Goal: Task Accomplishment & Management: Manage account settings

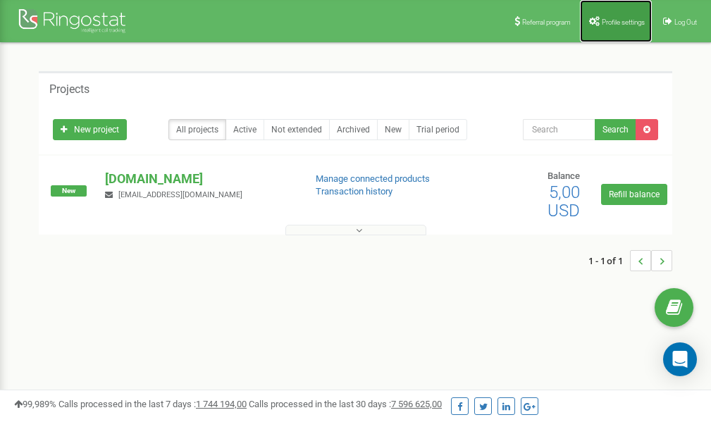
click at [608, 24] on span "Profile settings" at bounding box center [623, 22] width 43 height 8
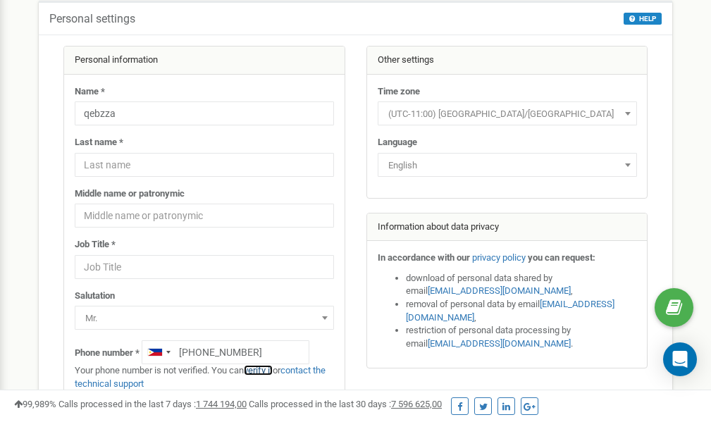
click at [269, 370] on link "verify it" at bounding box center [258, 370] width 29 height 11
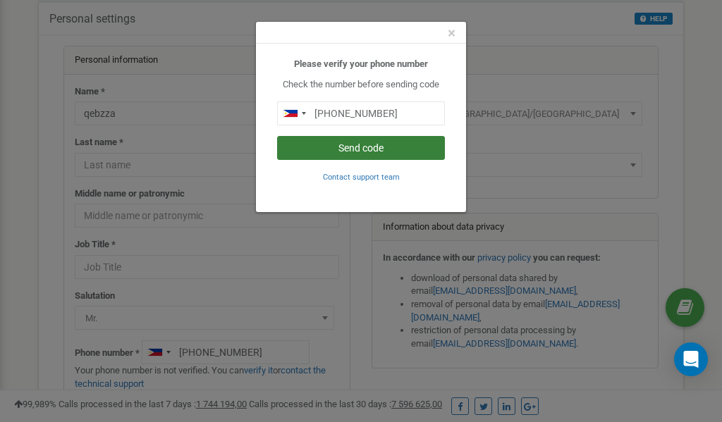
click at [396, 151] on button "Send code" at bounding box center [361, 148] width 168 height 24
